Goal: Find specific page/section: Find specific page/section

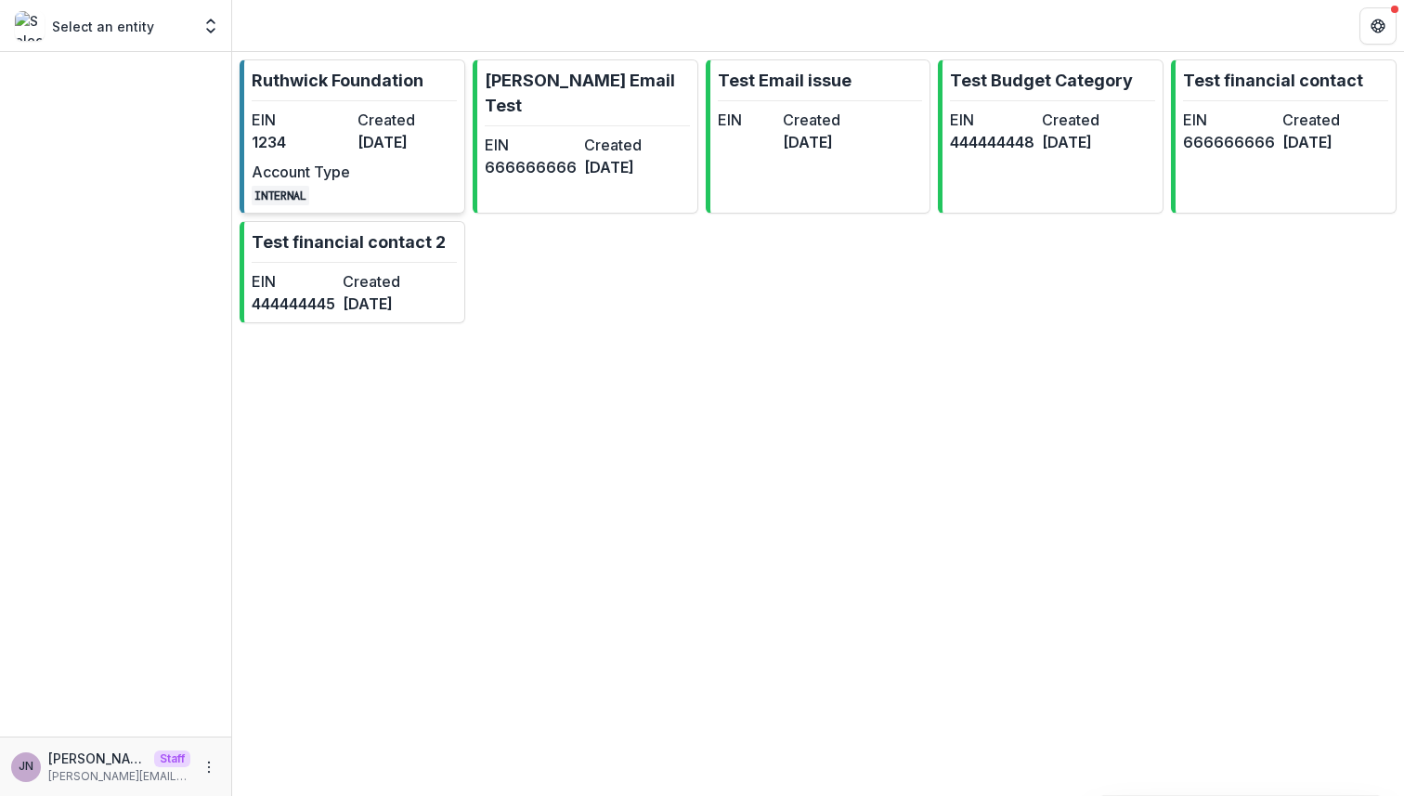
click at [397, 129] on dt "Created" at bounding box center [406, 120] width 98 height 22
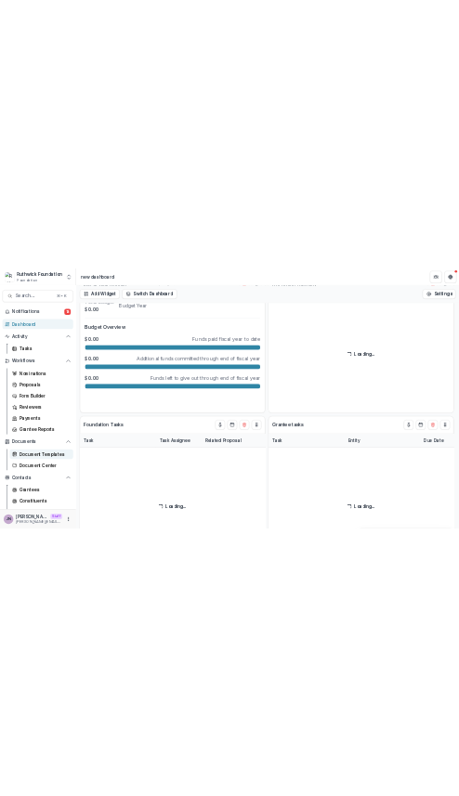
scroll to position [239, 0]
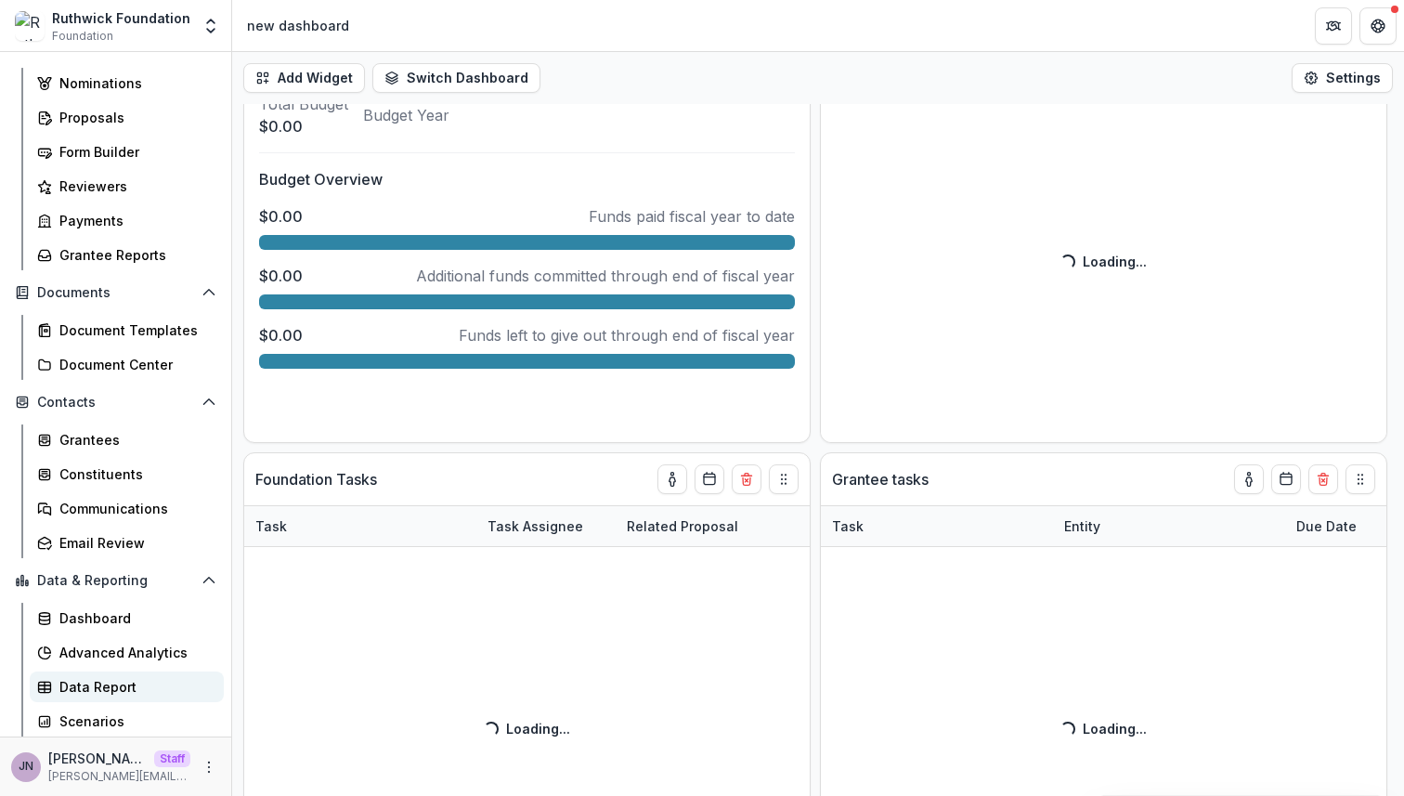
click at [123, 677] on div "Data Report" at bounding box center [133, 686] width 149 height 19
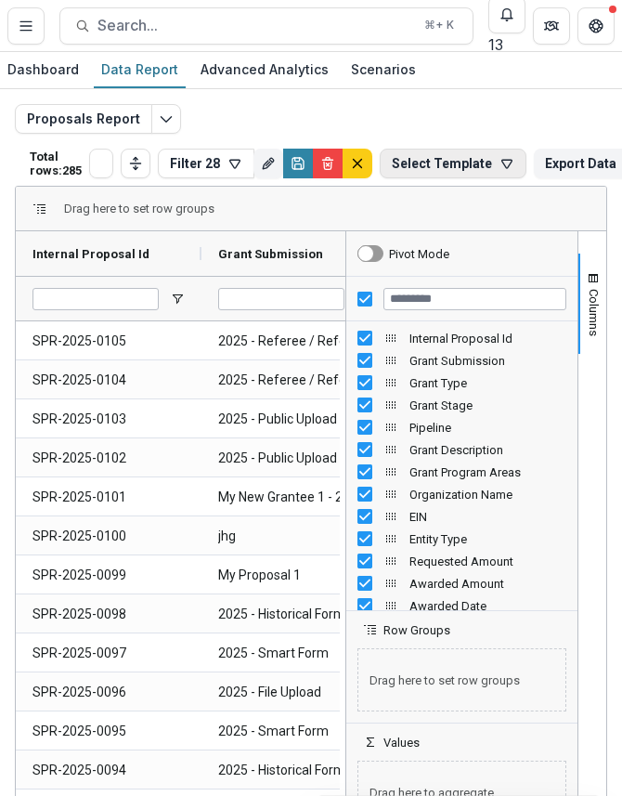
click at [420, 162] on button "Select Template" at bounding box center [453, 164] width 147 height 30
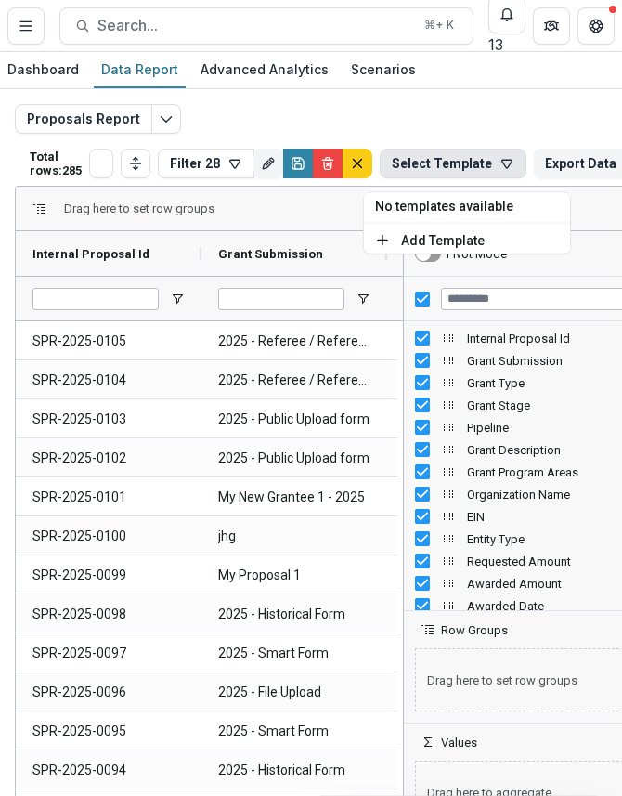
click at [409, 98] on div "Proposals Report Total rows: 285 Filter 28 Personal Filters Team Filters Temeli…" at bounding box center [311, 440] width 622 height 702
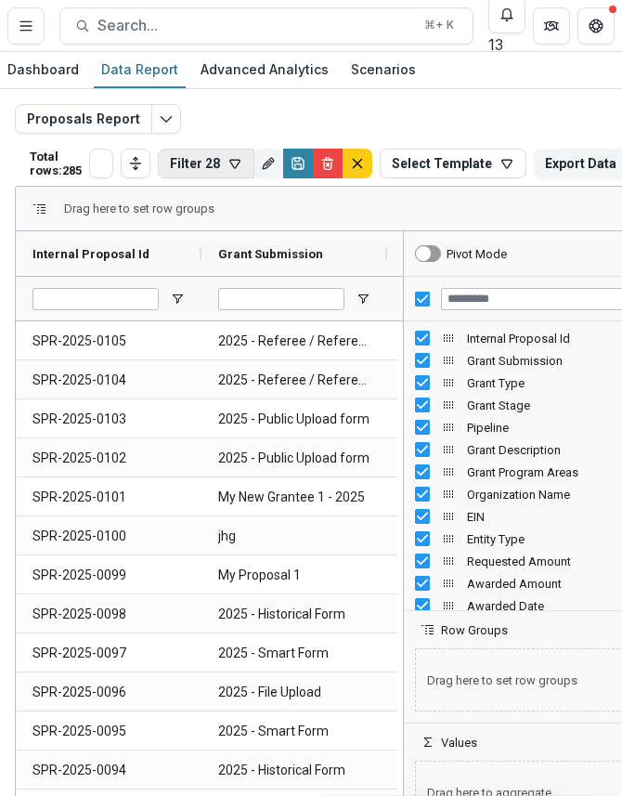
click at [196, 165] on button "Filter 28" at bounding box center [206, 164] width 97 height 30
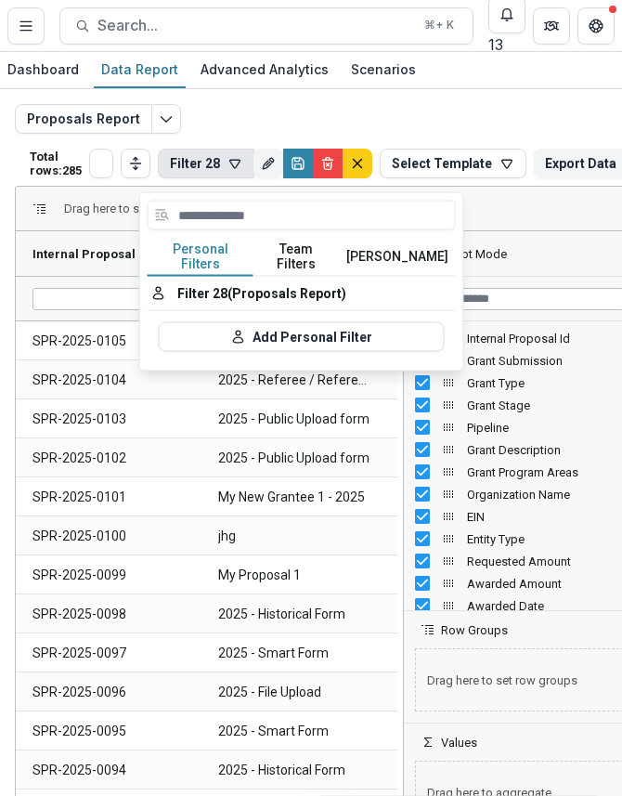
click at [314, 248] on button "Team Filters" at bounding box center [295, 257] width 85 height 39
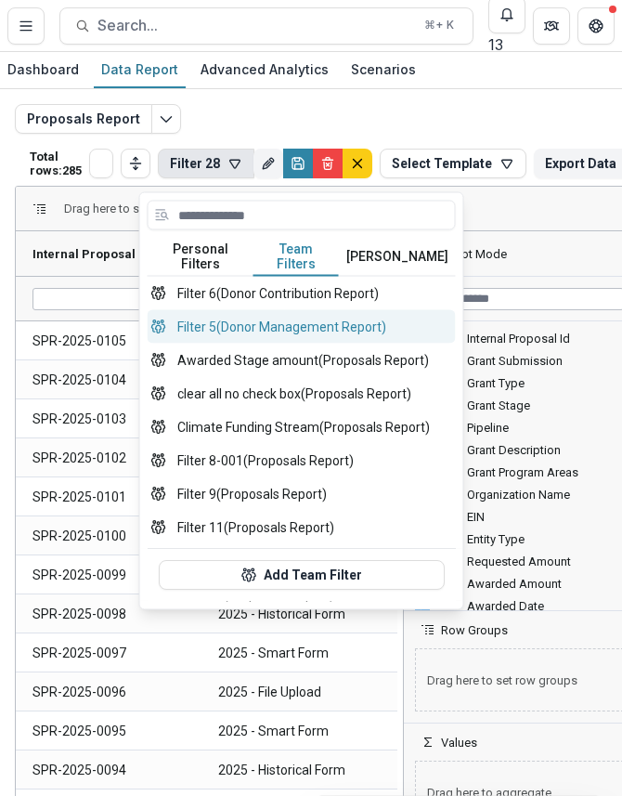
click at [310, 315] on button "Filter 5 (Donor Management Report)" at bounding box center [302, 326] width 308 height 33
